Goal: Information Seeking & Learning: Learn about a topic

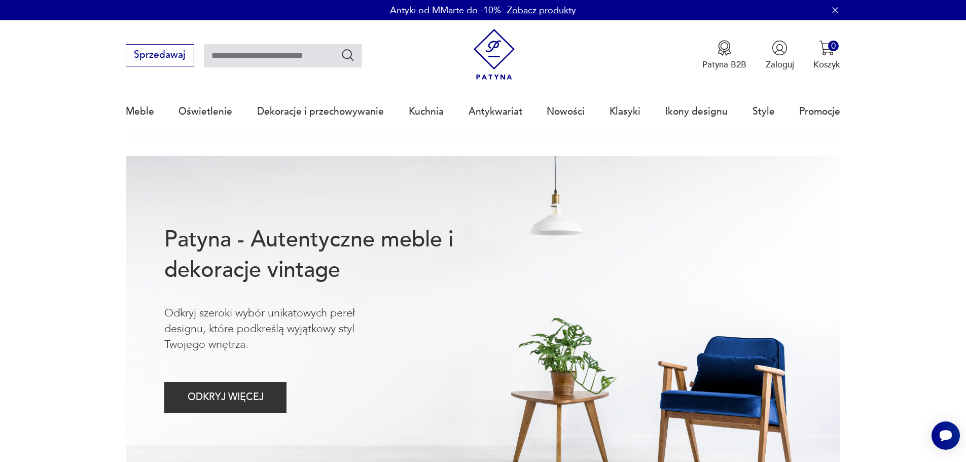
click at [555, 11] on link "Zobacz produkty" at bounding box center [541, 10] width 69 height 13
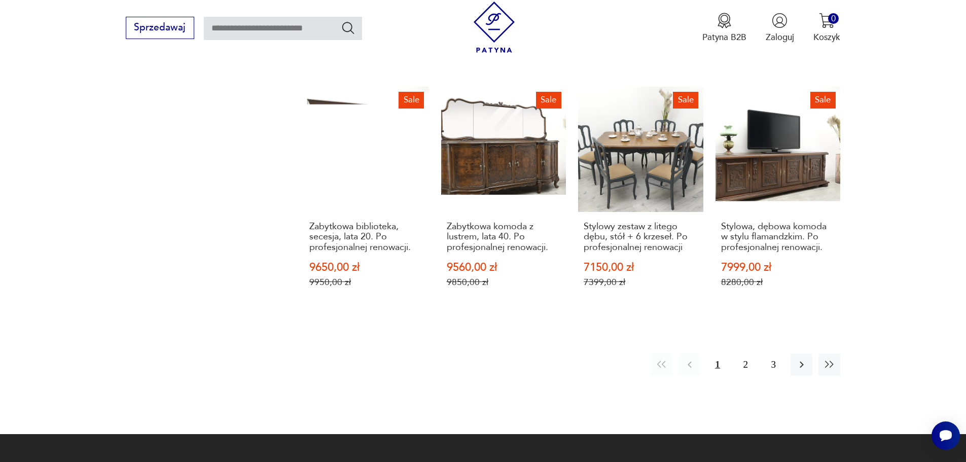
scroll to position [1133, 0]
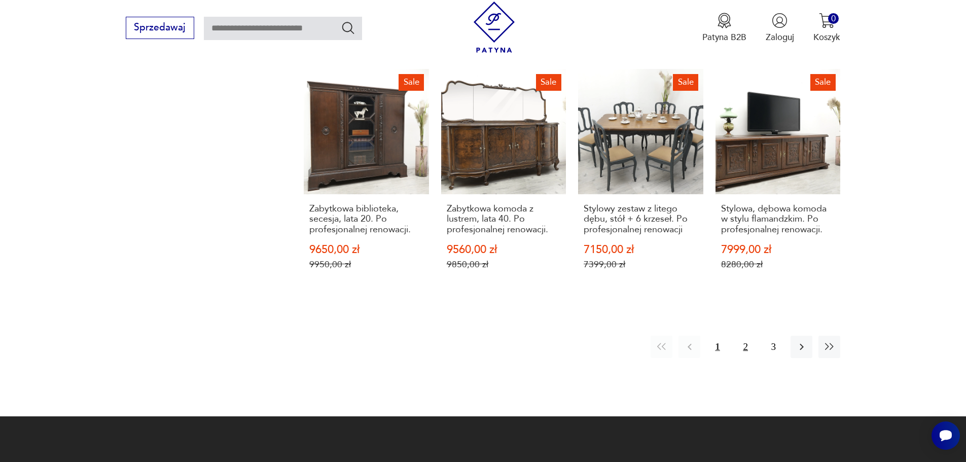
click at [746, 336] on button "2" at bounding box center [746, 347] width 22 height 22
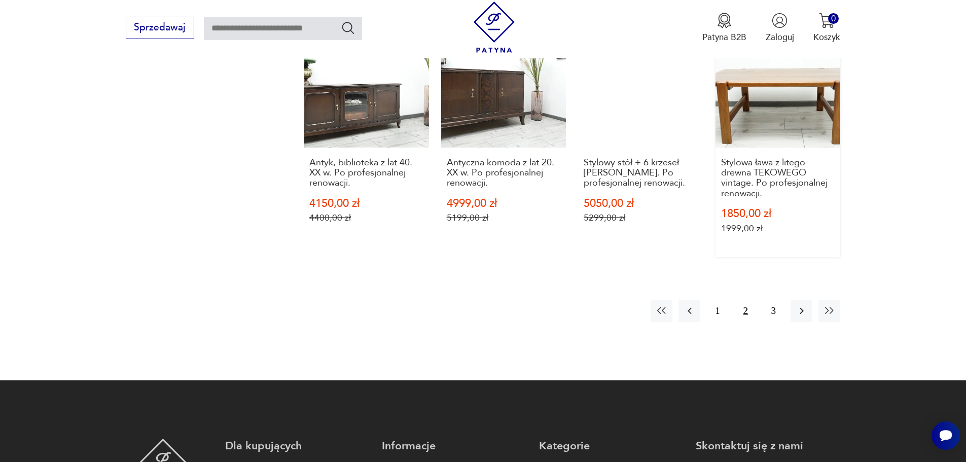
scroll to position [1184, 0]
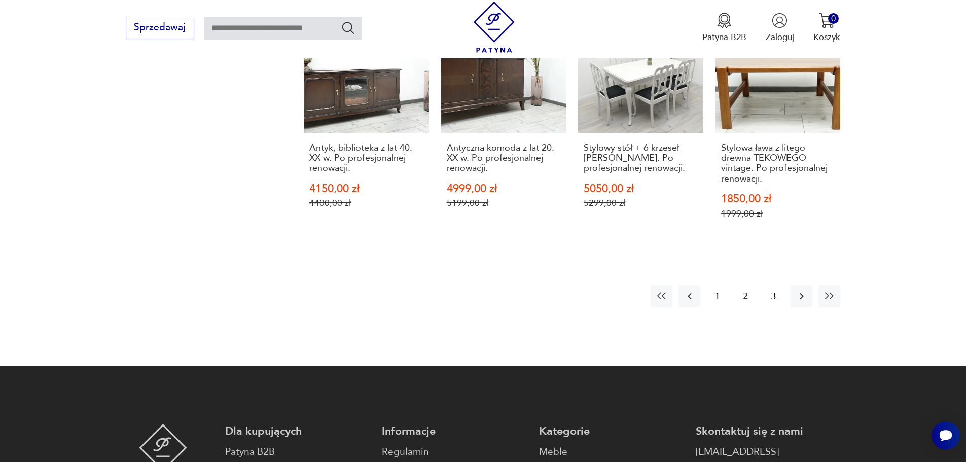
click at [772, 295] on button "3" at bounding box center [773, 296] width 22 height 22
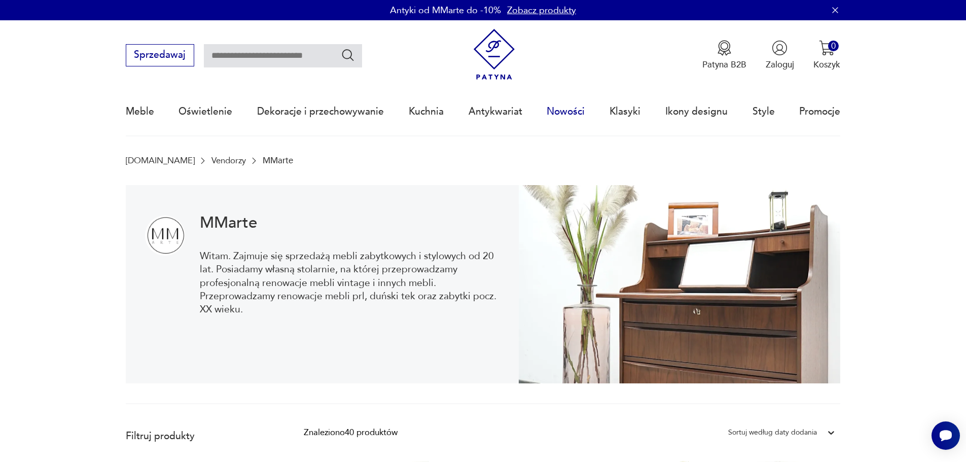
click at [571, 107] on link "Nowości" at bounding box center [565, 111] width 38 height 47
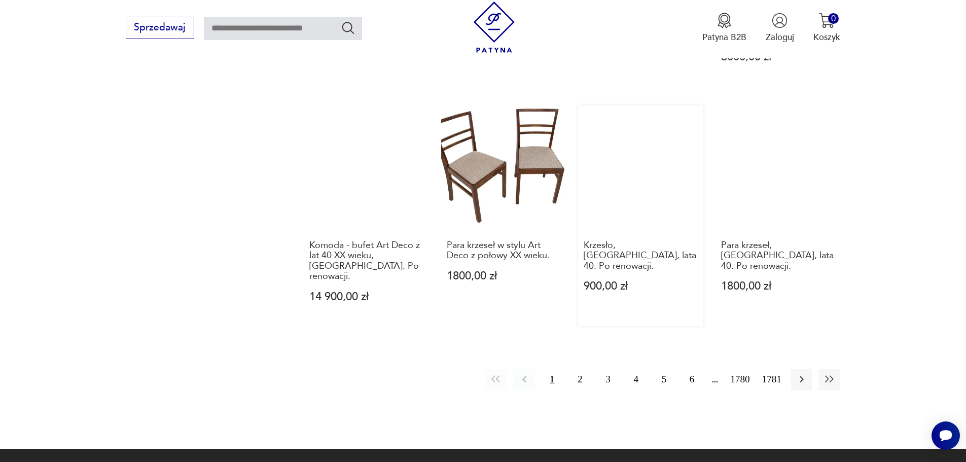
scroll to position [998, 0]
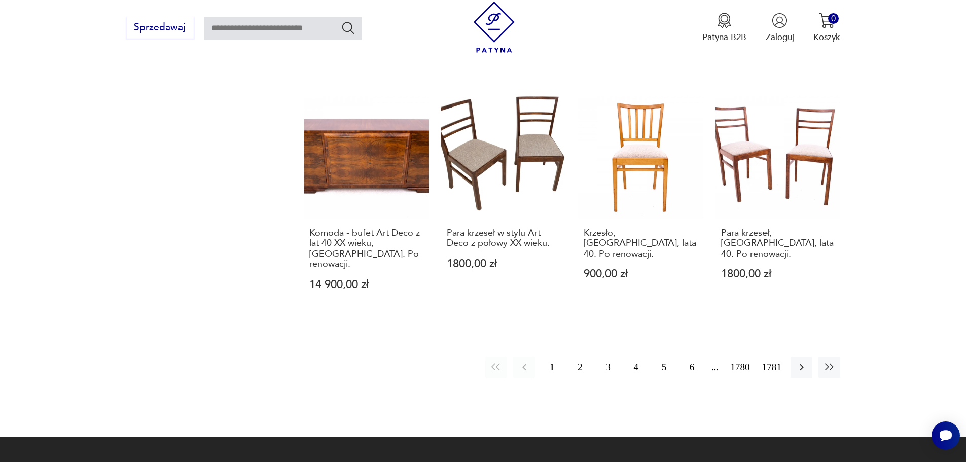
click at [579, 356] on button "2" at bounding box center [580, 367] width 22 height 22
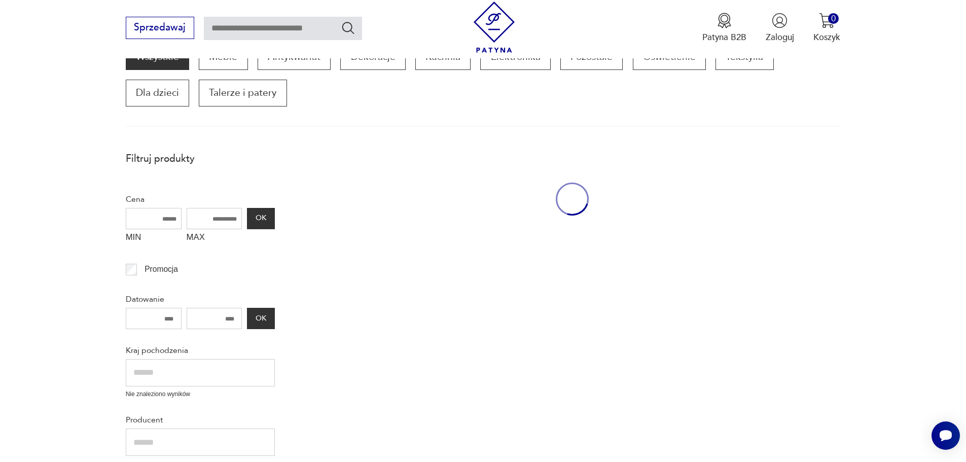
scroll to position [172, 0]
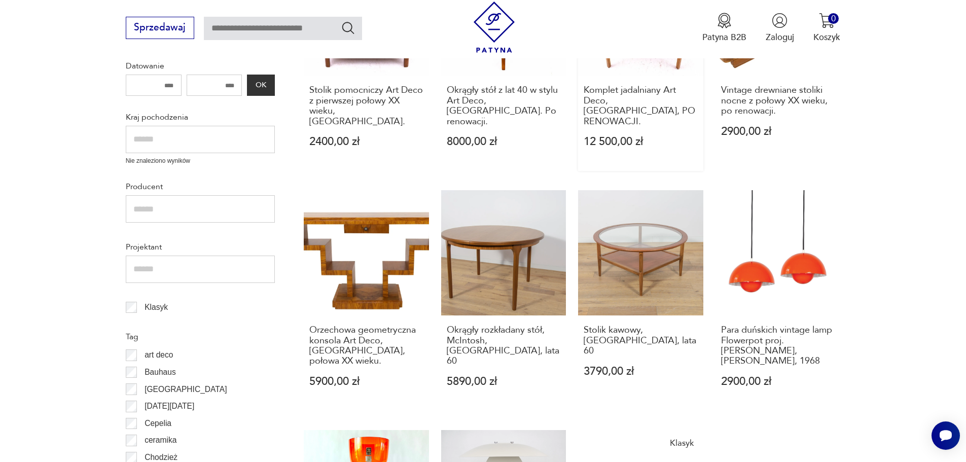
scroll to position [425, 0]
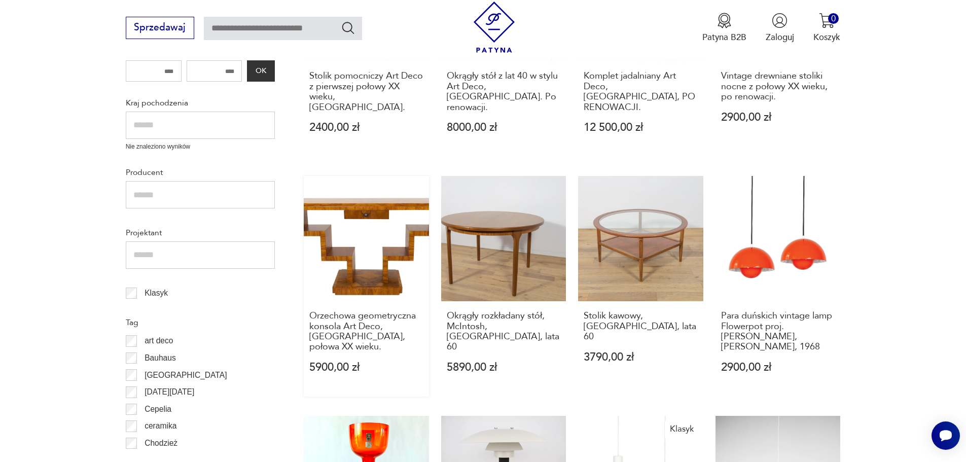
click at [374, 267] on link "Orzechowa geometryczna konsola Art Deco, [GEOGRAPHIC_DATA], połowa XX wieku. 59…" at bounding box center [366, 286] width 125 height 220
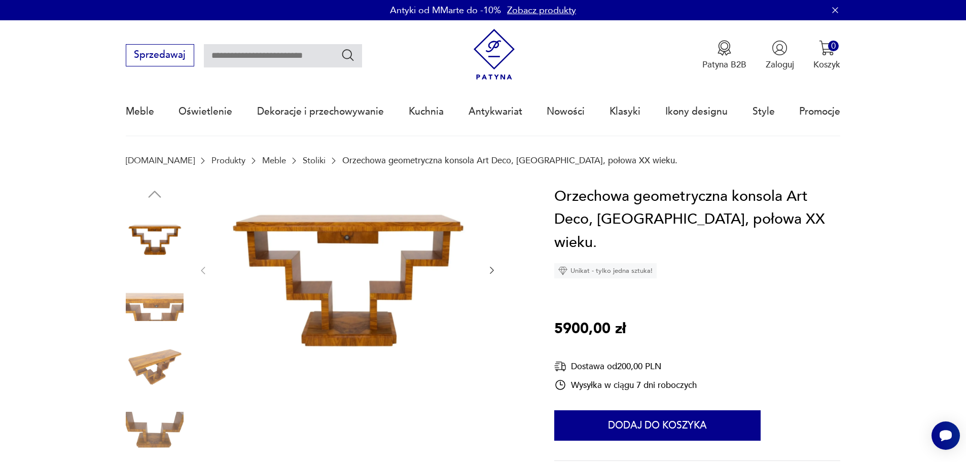
click at [154, 357] on img at bounding box center [155, 367] width 58 height 58
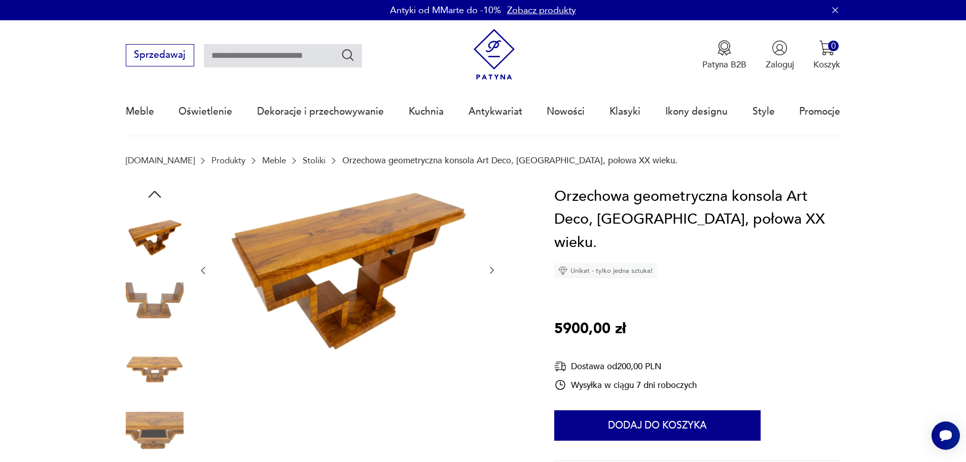
click at [137, 302] on img at bounding box center [155, 302] width 58 height 58
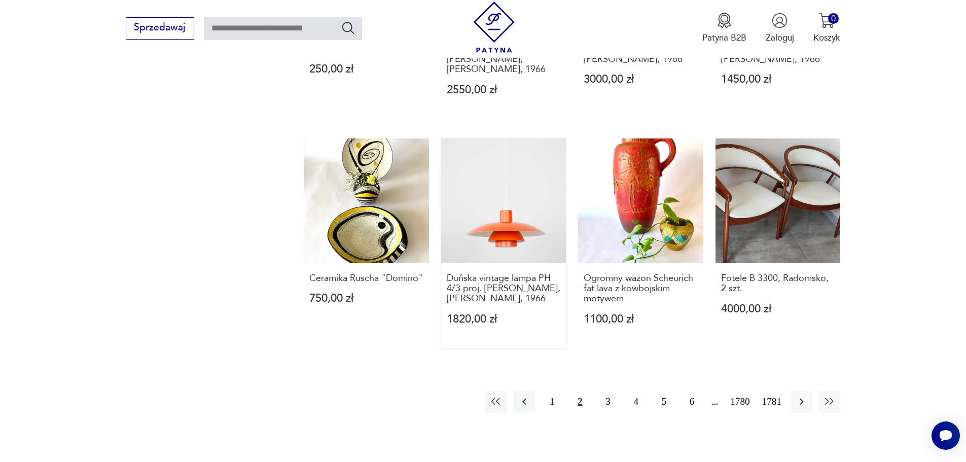
scroll to position [831, 0]
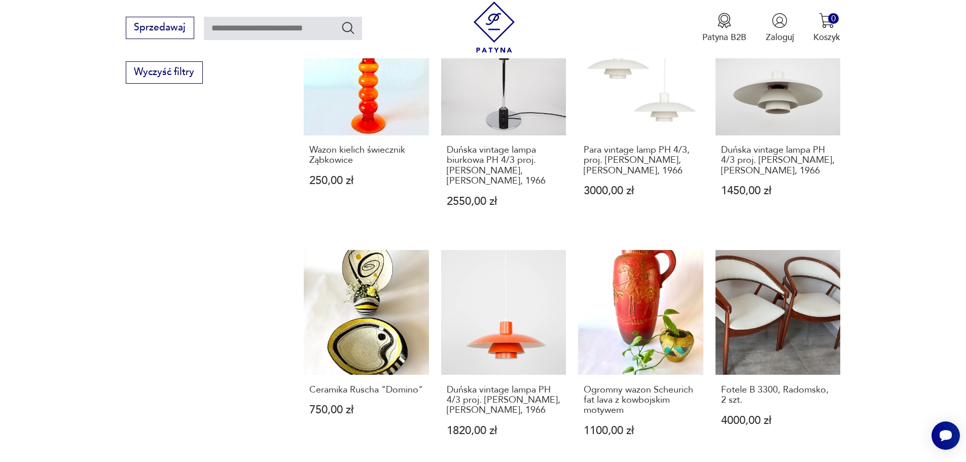
click at [230, 25] on input "text" at bounding box center [283, 28] width 158 height 23
type input "*****"
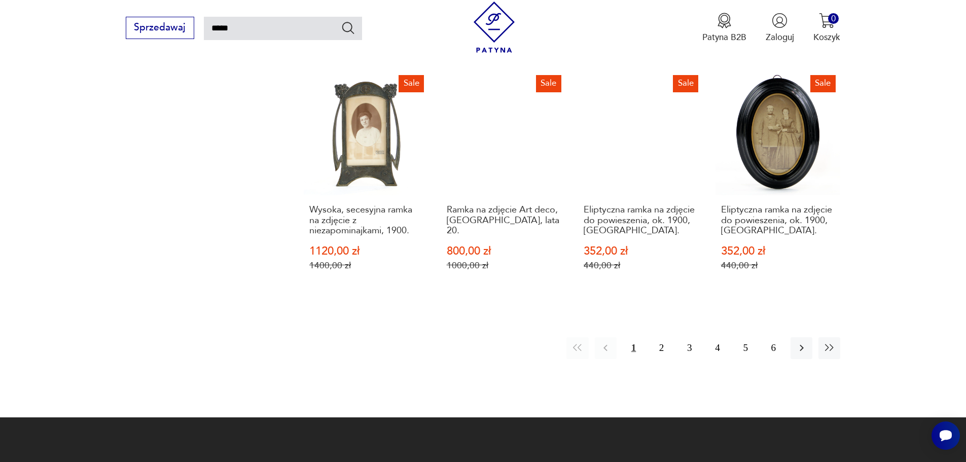
scroll to position [920, 0]
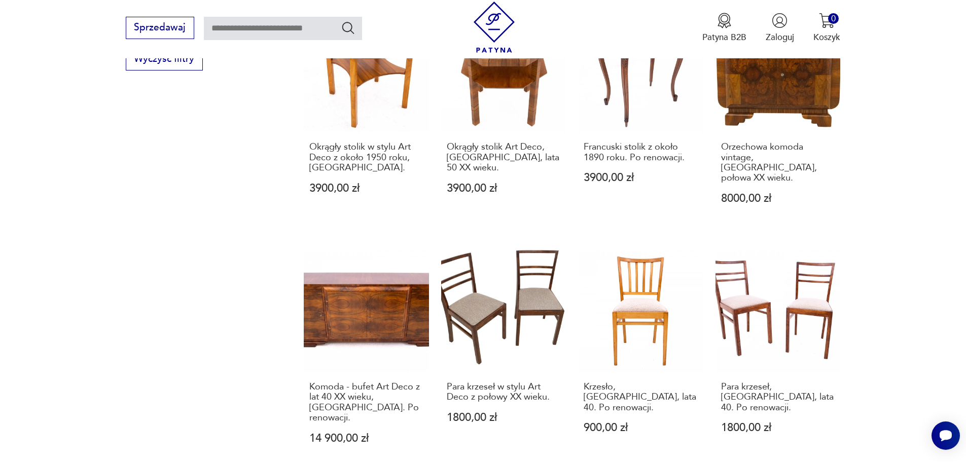
scroll to position [840, 0]
